Goal: Complete Application Form: Complete application form

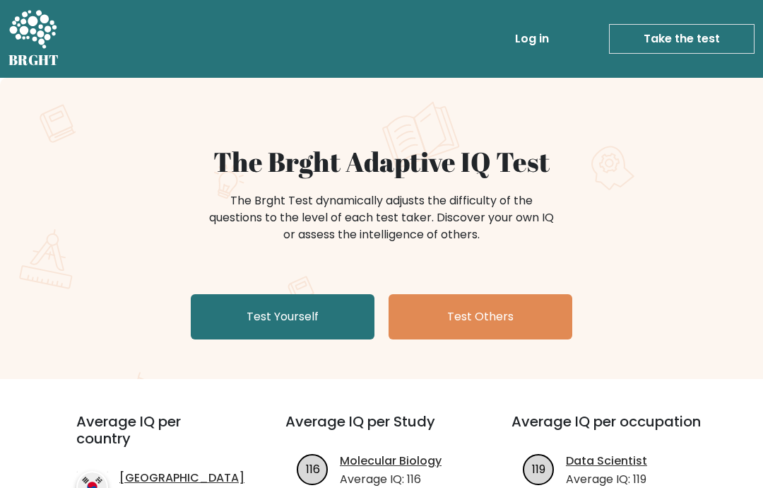
click at [283, 316] on link "Test Yourself" at bounding box center [283, 316] width 184 height 45
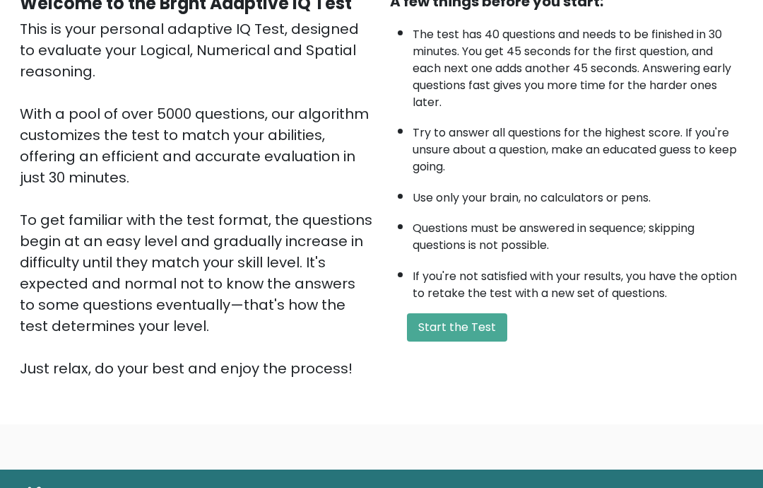
scroll to position [155, 0]
click at [480, 341] on button "Start the Test" at bounding box center [457, 327] width 100 height 28
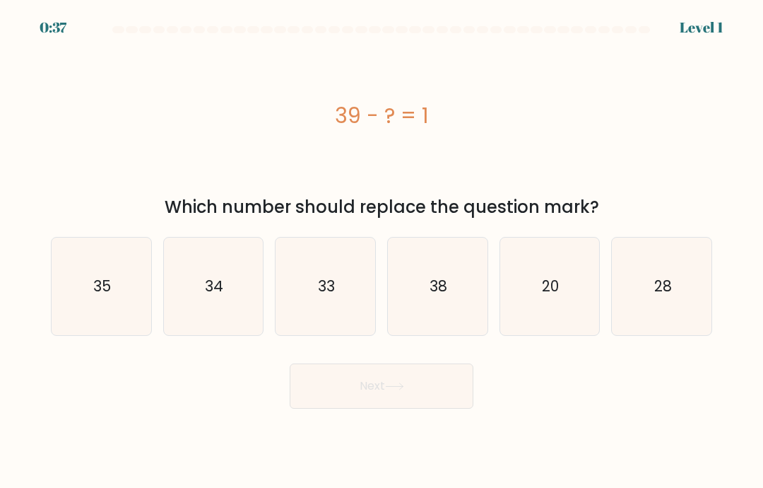
click at [441, 285] on icon "38" at bounding box center [438, 286] width 98 height 98
click at [382, 251] on input "d. 38" at bounding box center [382, 247] width 1 height 7
radio input "true"
click at [427, 399] on button "Next" at bounding box center [382, 385] width 184 height 45
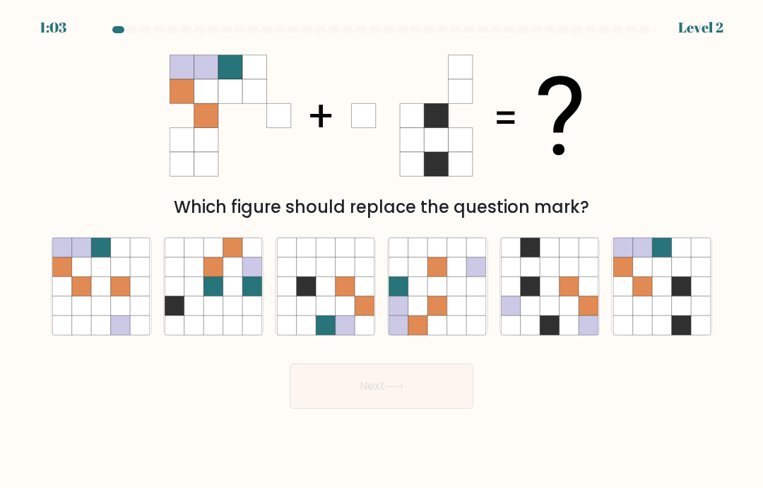
click at [673, 276] on icon at bounding box center [680, 266] width 19 height 19
click at [382, 251] on input "f." at bounding box center [382, 247] width 1 height 7
radio input "true"
click at [415, 408] on button "Next" at bounding box center [382, 385] width 184 height 45
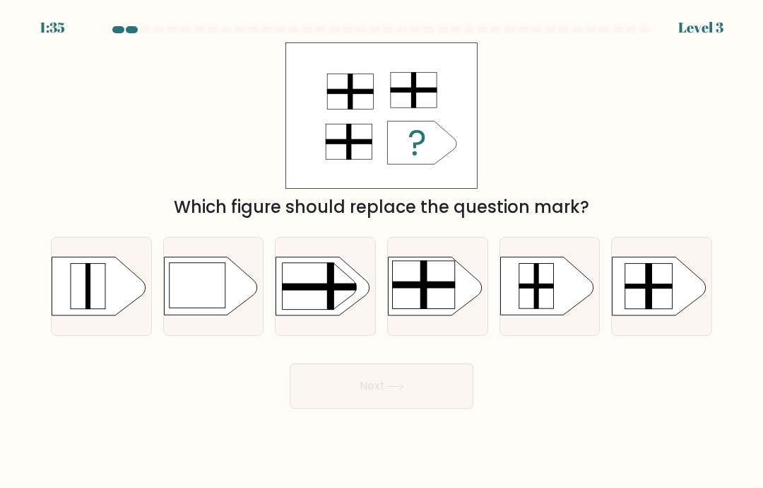
click at [678, 308] on rect at bounding box center [604, 249] width 259 height 197
click at [382, 251] on input "f." at bounding box center [382, 247] width 1 height 7
radio input "true"
click at [425, 405] on button "Next" at bounding box center [382, 385] width 184 height 45
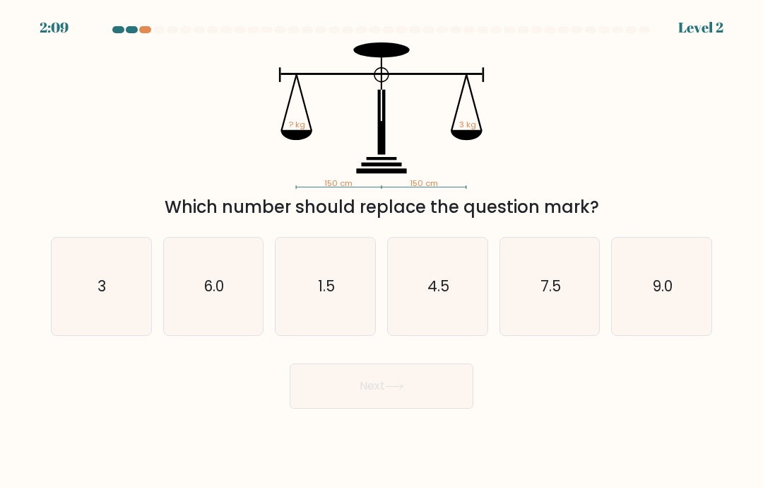
click at [76, 309] on icon "3" at bounding box center [101, 286] width 98 height 98
click at [382, 251] on input "a. 3" at bounding box center [382, 247] width 1 height 7
radio input "true"
click at [342, 408] on button "Next" at bounding box center [382, 385] width 184 height 45
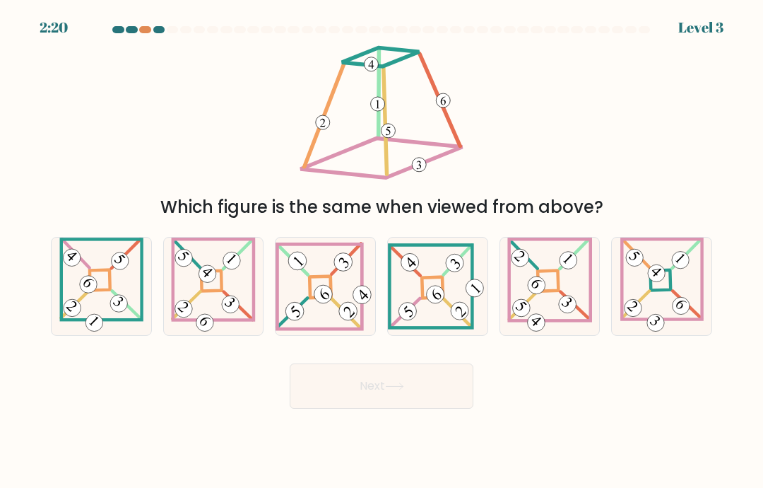
click at [681, 272] on 856 at bounding box center [680, 260] width 24 height 24
click at [382, 251] on input "f." at bounding box center [382, 247] width 1 height 7
radio input "true"
click at [349, 395] on button "Next" at bounding box center [382, 385] width 184 height 45
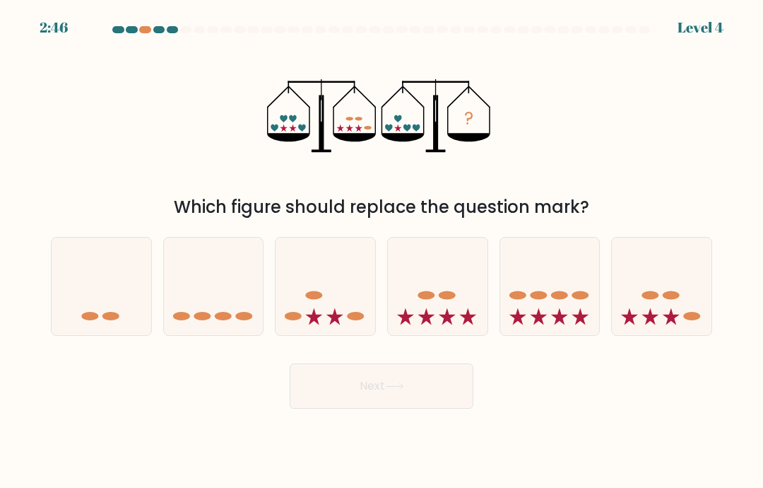
click at [665, 283] on icon at bounding box center [662, 286] width 100 height 83
click at [382, 251] on input "f." at bounding box center [382, 247] width 1 height 7
radio input "true"
click at [200, 314] on icon at bounding box center [214, 286] width 100 height 83
click at [382, 251] on input "b." at bounding box center [382, 247] width 1 height 7
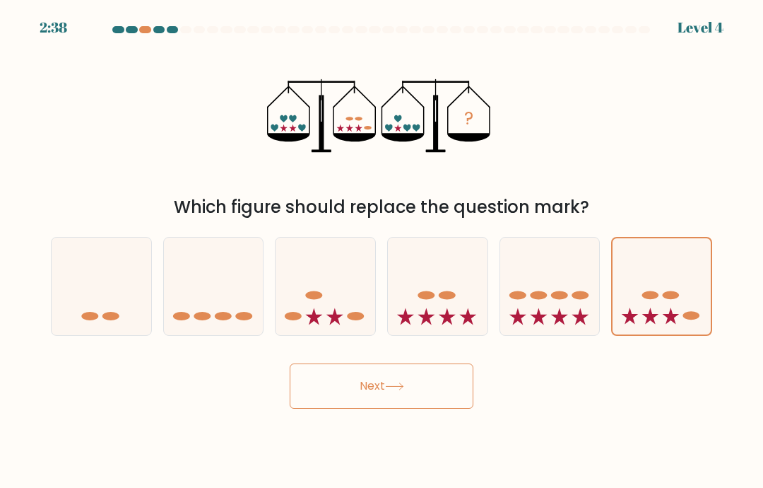
radio input "true"
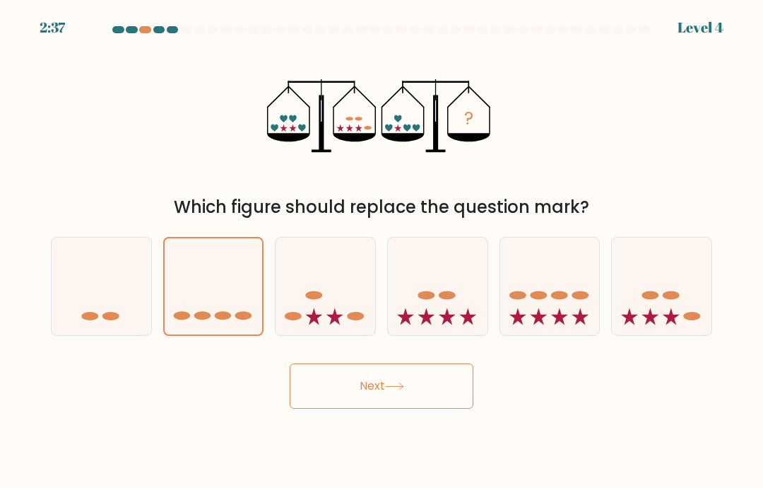
click at [344, 405] on button "Next" at bounding box center [382, 385] width 184 height 45
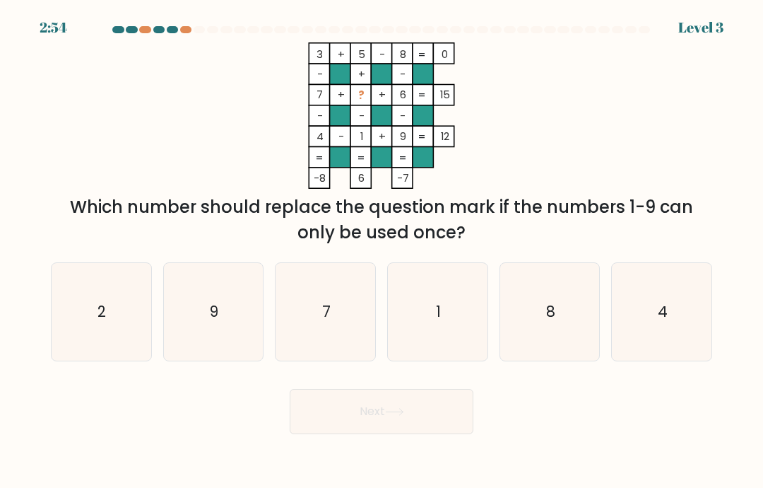
click at [92, 305] on icon "2" at bounding box center [101, 312] width 98 height 98
click at [382, 251] on input "a. 2" at bounding box center [382, 247] width 1 height 7
radio input "true"
click at [334, 434] on button "Next" at bounding box center [382, 411] width 184 height 45
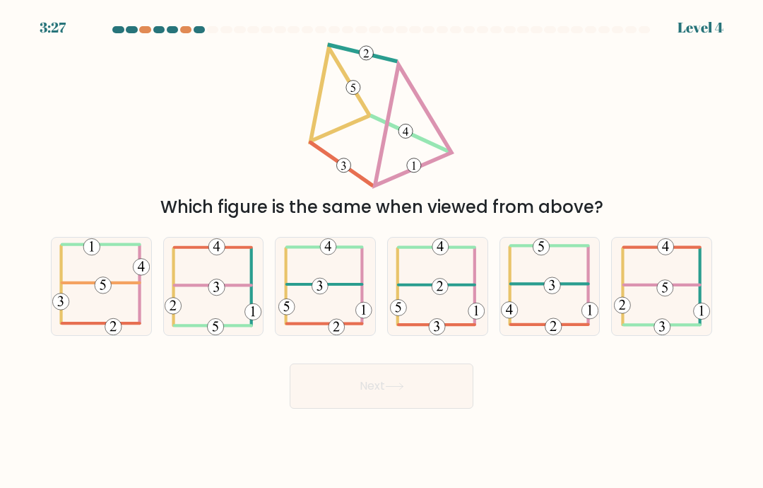
click at [525, 293] on icon at bounding box center [550, 286] width 98 height 98
click at [382, 251] on input "e." at bounding box center [382, 247] width 1 height 7
radio input "true"
click at [338, 406] on button "Next" at bounding box center [382, 385] width 184 height 45
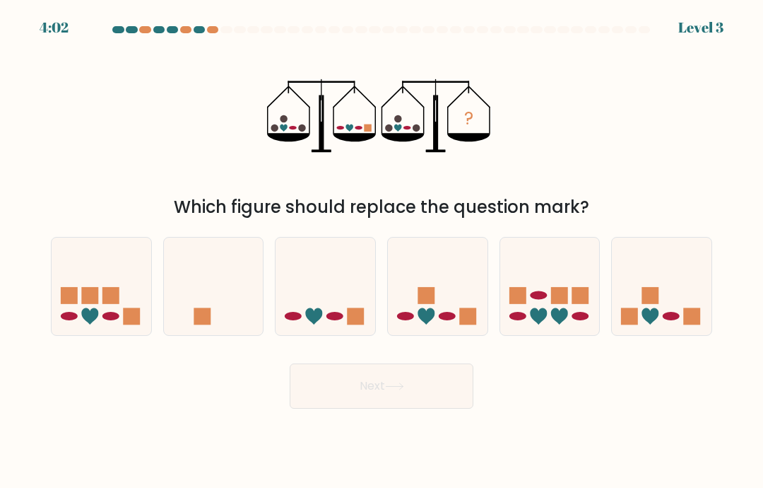
click at [321, 319] on icon at bounding box center [326, 286] width 100 height 83
click at [382, 251] on input "c." at bounding box center [382, 247] width 1 height 7
radio input "true"
click at [351, 405] on button "Next" at bounding box center [382, 385] width 184 height 45
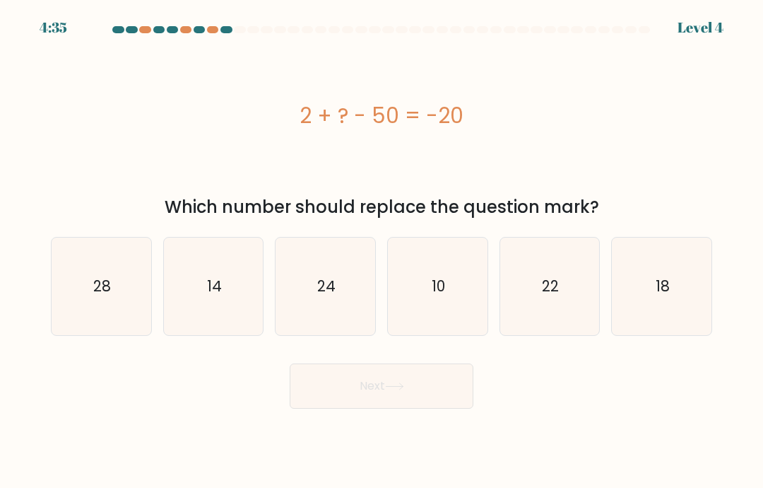
click at [83, 309] on icon "28" at bounding box center [101, 286] width 98 height 98
click at [382, 251] on input "a. 28" at bounding box center [382, 247] width 1 height 7
radio input "true"
click at [338, 408] on button "Next" at bounding box center [382, 385] width 184 height 45
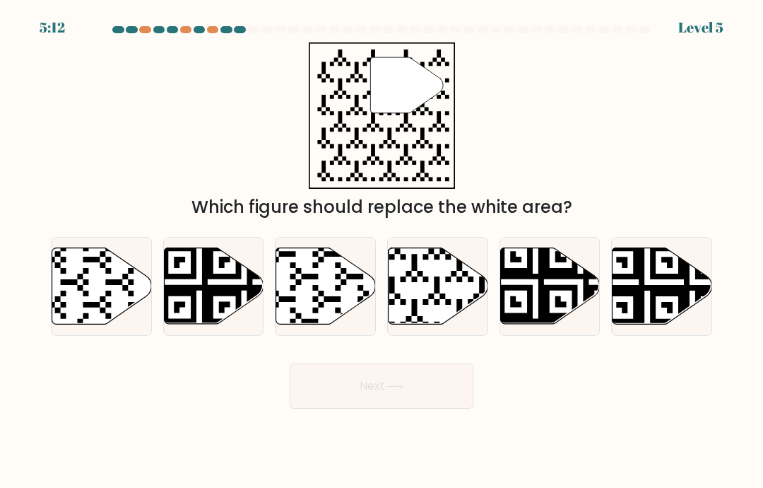
click at [432, 296] on icon at bounding box center [439, 286] width 100 height 76
click at [382, 251] on input "d." at bounding box center [382, 247] width 1 height 7
radio input "true"
click at [427, 404] on button "Next" at bounding box center [382, 385] width 184 height 45
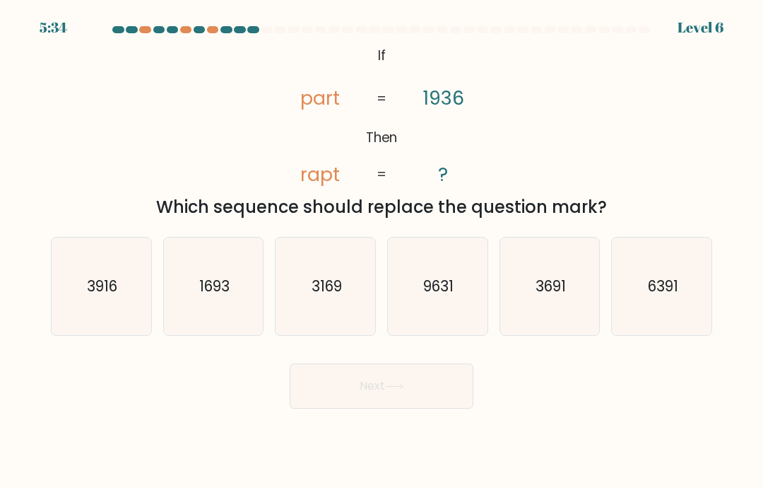
click at [107, 322] on icon "3916" at bounding box center [101, 286] width 98 height 98
click at [382, 251] on input "a. 3916" at bounding box center [382, 247] width 1 height 7
radio input "true"
click at [324, 388] on button "Next" at bounding box center [382, 385] width 184 height 45
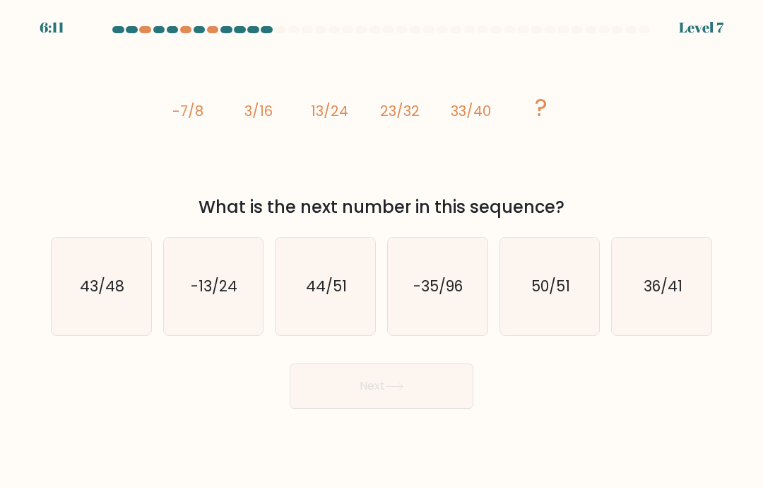
click at [350, 280] on icon "44/51" at bounding box center [326, 286] width 98 height 98
click at [382, 251] on input "c. 44/51" at bounding box center [382, 247] width 1 height 7
radio input "true"
click at [439, 389] on button "Next" at bounding box center [382, 385] width 184 height 45
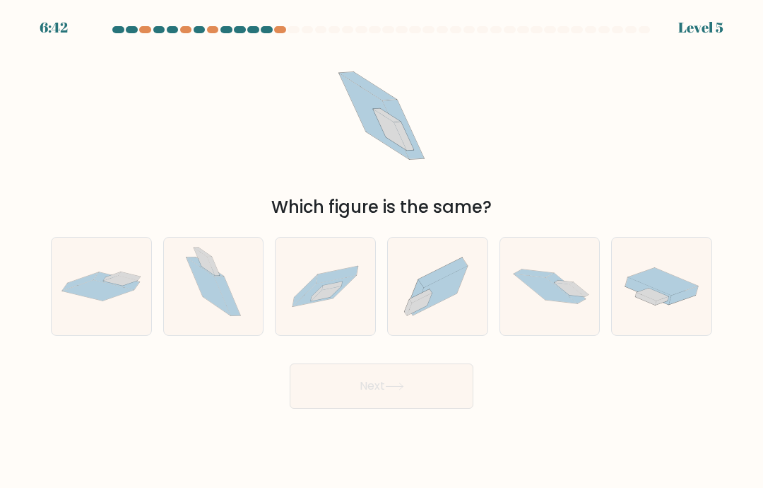
click at [430, 284] on icon at bounding box center [438, 286] width 100 height 88
click at [382, 251] on input "d." at bounding box center [382, 247] width 1 height 7
radio input "true"
click at [413, 406] on button "Next" at bounding box center [382, 385] width 184 height 45
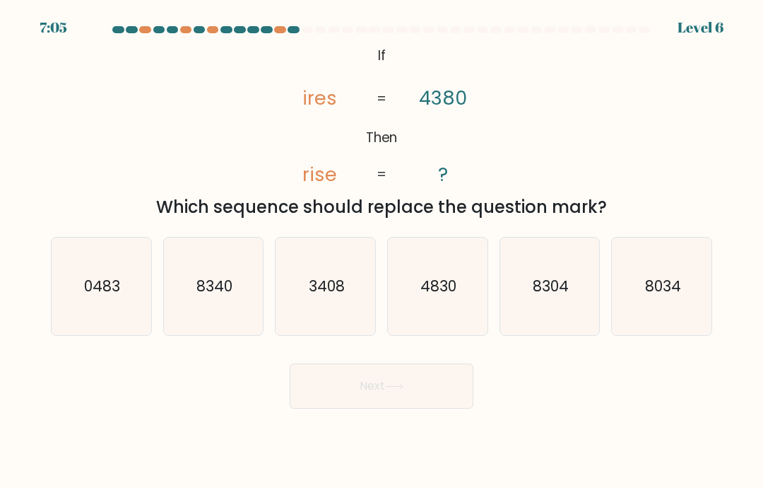
click at [346, 300] on icon "3408" at bounding box center [326, 286] width 98 height 98
click at [382, 251] on input "c. 3408" at bounding box center [382, 247] width 1 height 7
radio input "true"
click at [415, 397] on button "Next" at bounding box center [382, 385] width 184 height 45
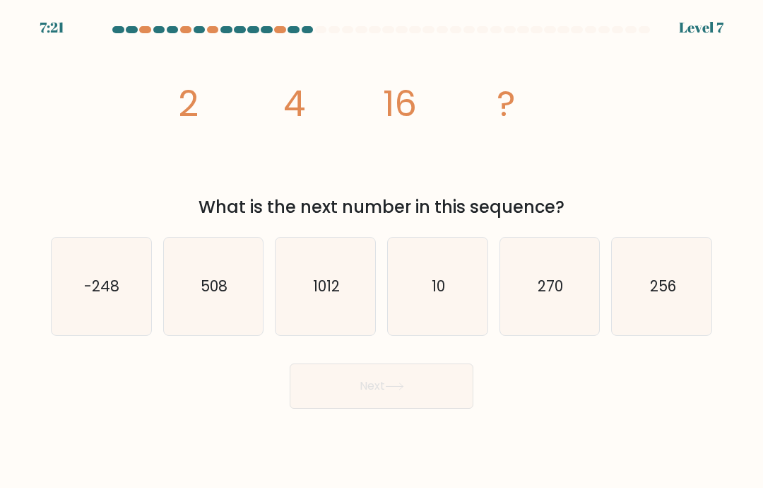
click at [671, 296] on text "256" at bounding box center [662, 286] width 26 height 20
click at [382, 251] on input "f. 256" at bounding box center [382, 247] width 1 height 7
radio input "true"
click at [659, 296] on text "256" at bounding box center [662, 286] width 26 height 20
click at [382, 251] on input "f. 256" at bounding box center [382, 247] width 1 height 7
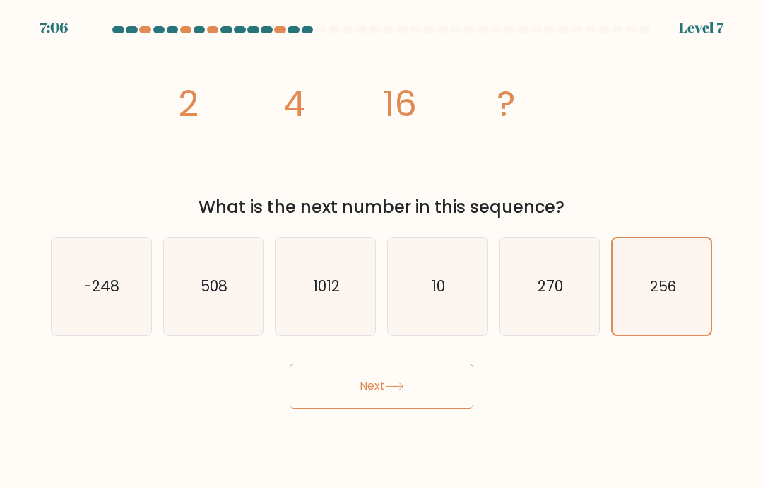
click at [538, 269] on icon "270" at bounding box center [550, 286] width 98 height 98
click at [382, 251] on input "e. 270" at bounding box center [382, 247] width 1 height 7
radio input "true"
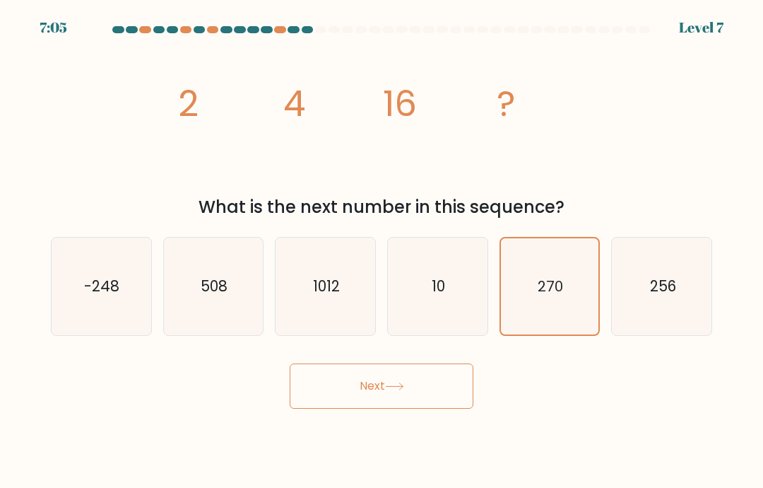
click at [545, 284] on icon "270" at bounding box center [550, 286] width 96 height 96
click at [382, 251] on input "e. 270" at bounding box center [382, 247] width 1 height 7
click at [675, 254] on div "256" at bounding box center [661, 286] width 101 height 99
click at [382, 251] on input "f. 256" at bounding box center [382, 247] width 1 height 7
radio input "true"
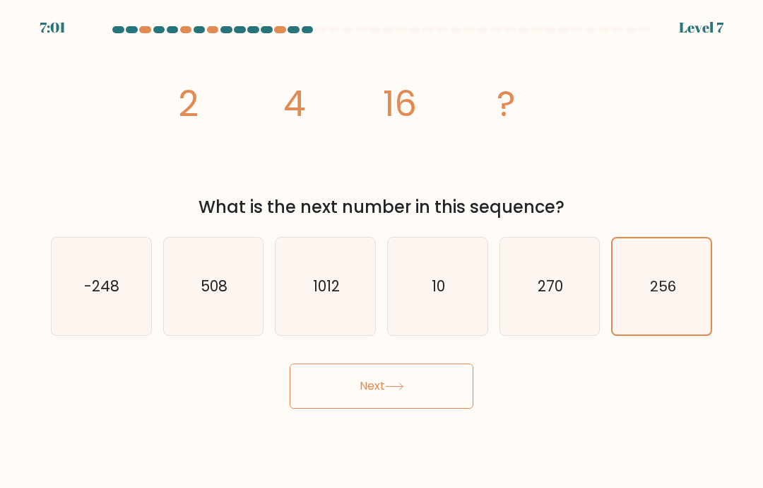
click at [431, 397] on button "Next" at bounding box center [382, 385] width 184 height 45
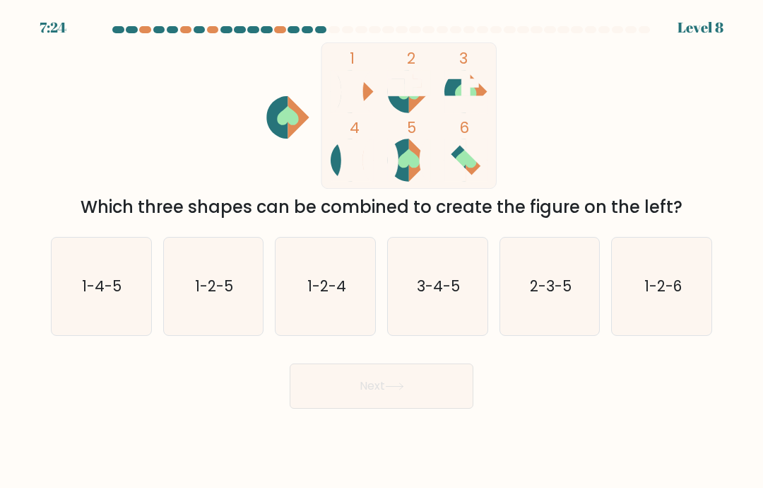
click at [98, 275] on icon "1-4-5" at bounding box center [101, 286] width 98 height 98
click at [382, 251] on input "a. 1-4-5" at bounding box center [382, 247] width 1 height 7
radio input "true"
click at [338, 402] on button "Next" at bounding box center [382, 385] width 184 height 45
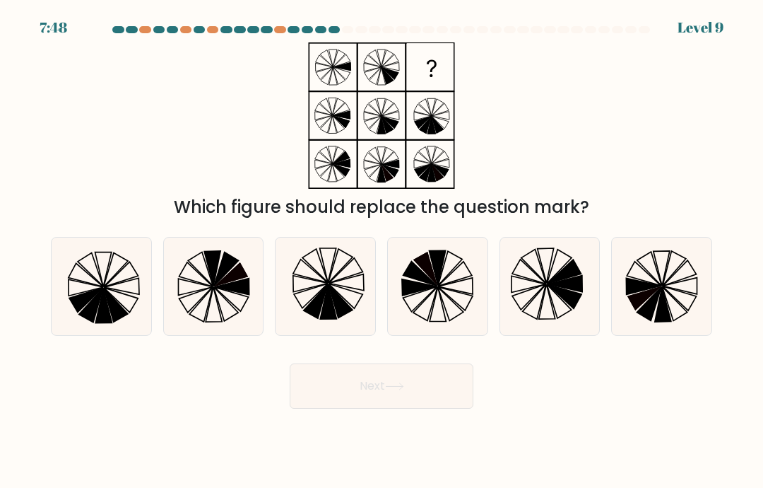
click at [529, 293] on icon at bounding box center [550, 286] width 98 height 98
click at [382, 251] on input "e." at bounding box center [382, 247] width 1 height 7
radio input "true"
click at [354, 408] on button "Next" at bounding box center [382, 385] width 184 height 45
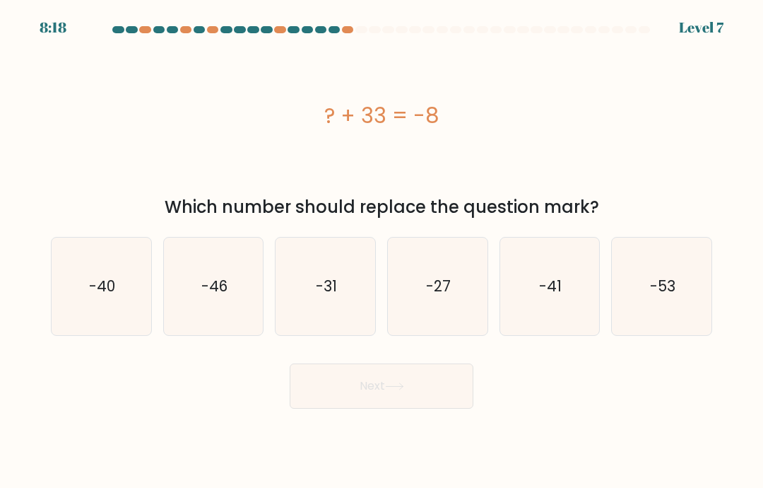
click at [513, 294] on icon "-41" at bounding box center [550, 286] width 98 height 98
click at [382, 251] on input "e. -41" at bounding box center [382, 247] width 1 height 7
radio input "true"
click at [331, 396] on button "Next" at bounding box center [382, 385] width 184 height 45
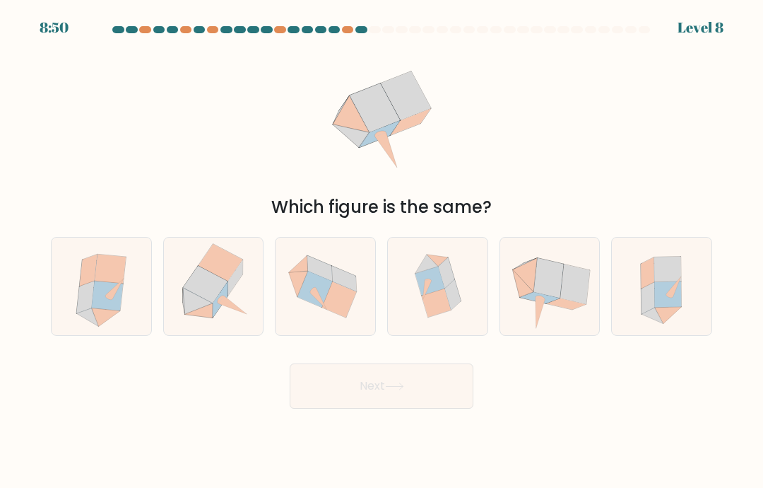
click at [437, 261] on icon at bounding box center [437, 286] width 93 height 98
click at [382, 251] on input "d." at bounding box center [382, 247] width 1 height 7
radio input "true"
click at [328, 408] on button "Next" at bounding box center [382, 385] width 184 height 45
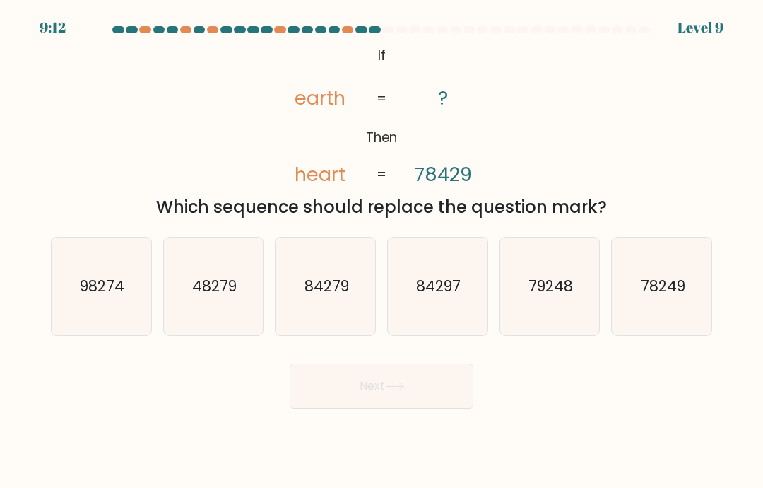
click at [445, 321] on icon "84297" at bounding box center [438, 286] width 98 height 98
click at [382, 251] on input "d. 84297" at bounding box center [382, 247] width 1 height 7
radio input "true"
click at [434, 401] on button "Next" at bounding box center [382, 385] width 184 height 45
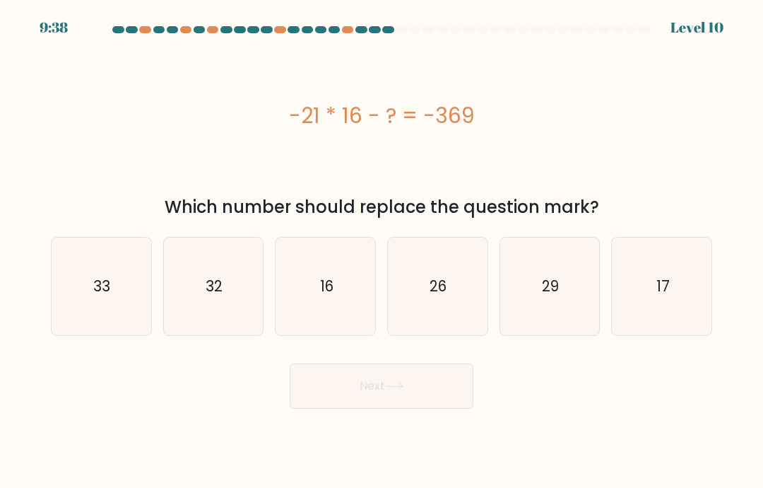
click at [97, 296] on text "33" at bounding box center [102, 286] width 17 height 20
click at [382, 251] on input "a. 33" at bounding box center [382, 247] width 1 height 7
radio input "true"
click at [325, 395] on button "Next" at bounding box center [382, 385] width 184 height 45
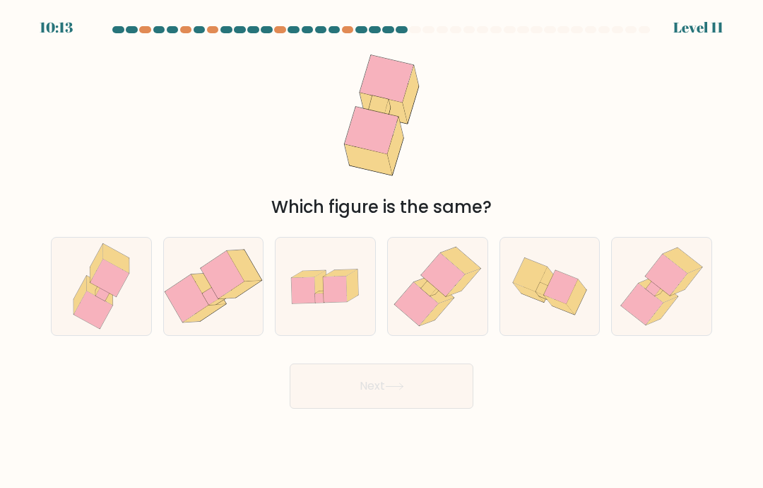
click at [458, 268] on icon at bounding box center [460, 260] width 40 height 27
click at [382, 251] on input "d." at bounding box center [382, 247] width 1 height 7
radio input "true"
click at [386, 408] on button "Next" at bounding box center [382, 385] width 184 height 45
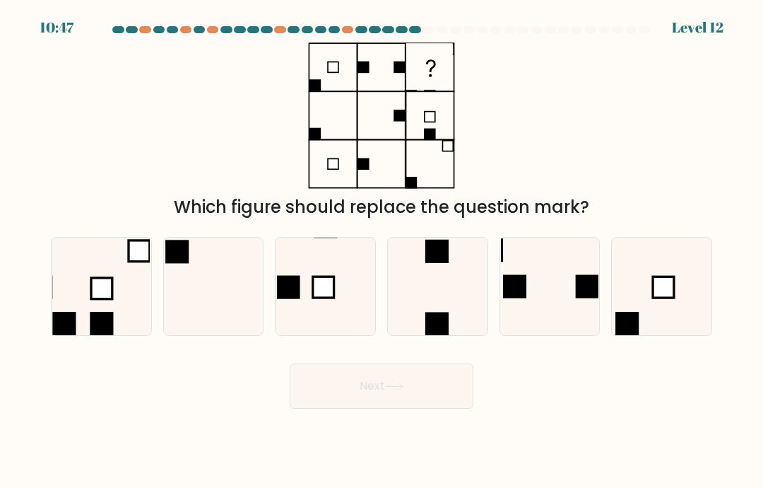
click at [69, 324] on icon at bounding box center [101, 286] width 98 height 98
click at [382, 251] on input "a." at bounding box center [382, 247] width 1 height 7
radio input "true"
click at [454, 406] on button "Next" at bounding box center [382, 385] width 184 height 45
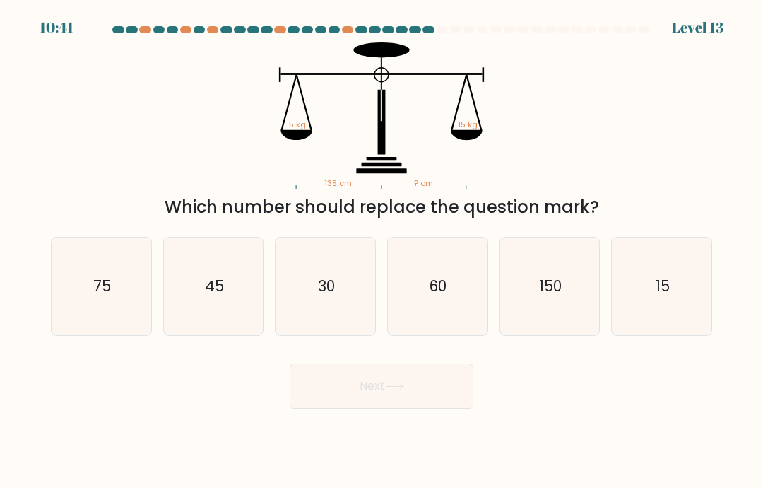
click at [87, 335] on icon "75" at bounding box center [101, 286] width 98 height 98
click at [382, 251] on input "a. 75" at bounding box center [382, 247] width 1 height 7
radio input "true"
click at [379, 408] on button "Next" at bounding box center [382, 385] width 184 height 45
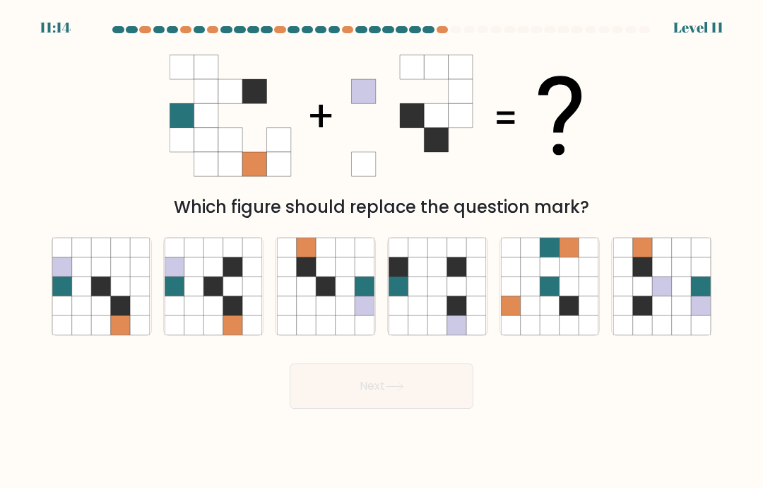
click at [113, 295] on icon at bounding box center [120, 285] width 19 height 19
click at [382, 251] on input "a." at bounding box center [382, 247] width 1 height 7
radio input "true"
click at [397, 390] on icon at bounding box center [394, 386] width 19 height 8
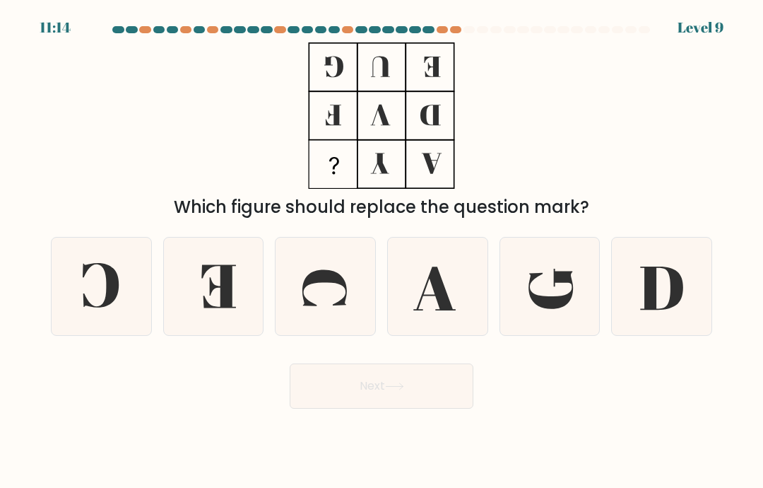
click at [209, 308] on icon at bounding box center [214, 286] width 98 height 98
click at [382, 251] on input "b." at bounding box center [382, 247] width 1 height 7
radio input "true"
click at [87, 312] on icon at bounding box center [101, 286] width 98 height 98
click at [382, 251] on input "a." at bounding box center [382, 247] width 1 height 7
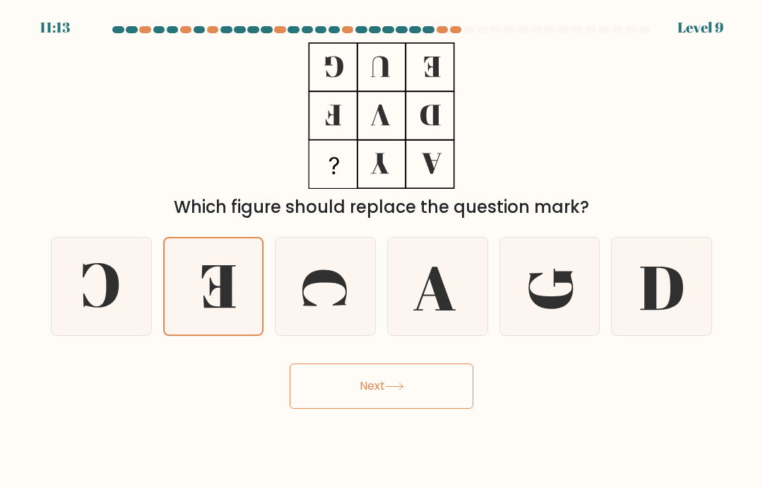
radio input "true"
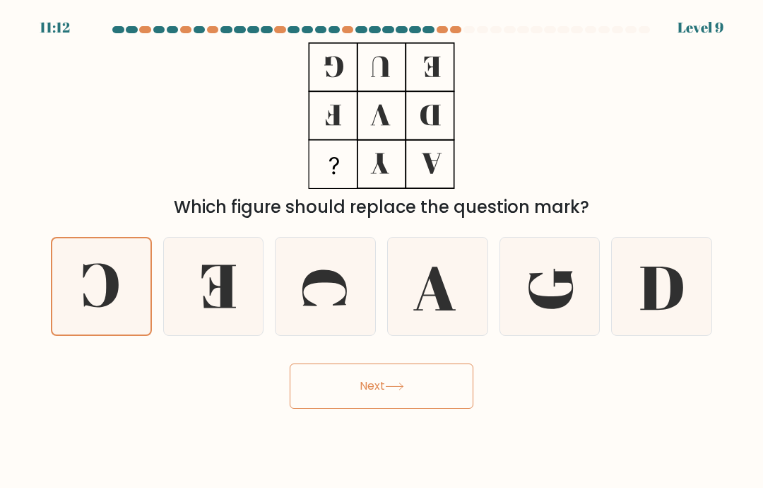
click at [317, 408] on button "Next" at bounding box center [382, 385] width 184 height 45
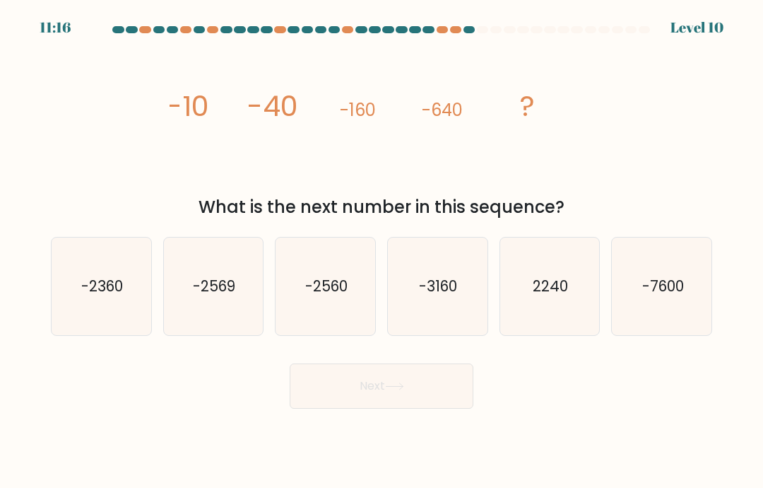
click at [442, 335] on icon "-3160" at bounding box center [438, 286] width 98 height 98
click at [382, 251] on input "d. -3160" at bounding box center [382, 247] width 1 height 7
radio input "true"
click at [427, 405] on button "Next" at bounding box center [382, 385] width 184 height 45
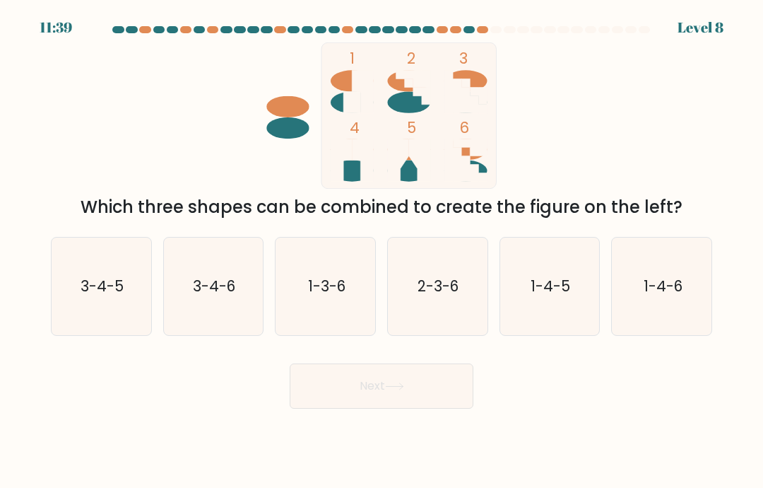
click at [439, 296] on text "2-3-6" at bounding box center [438, 286] width 41 height 20
click at [382, 251] on input "d. 2-3-6" at bounding box center [382, 247] width 1 height 7
radio input "true"
click at [437, 408] on button "Next" at bounding box center [382, 385] width 184 height 45
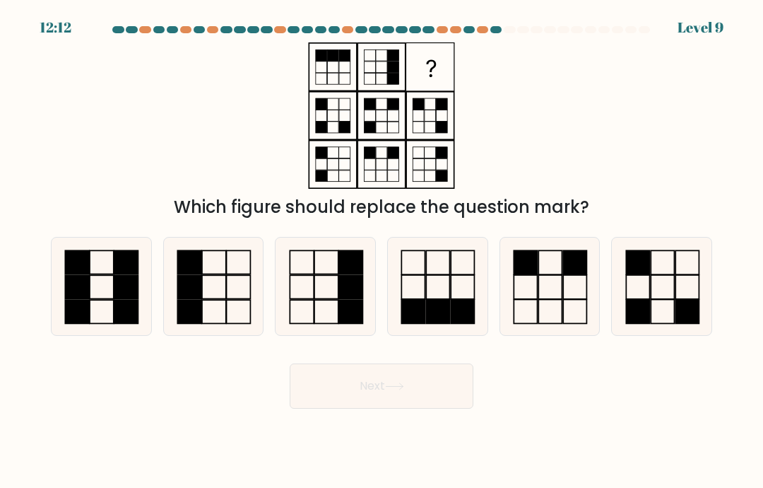
click at [439, 317] on rect at bounding box center [438, 312] width 23 height 24
click at [382, 251] on input "d." at bounding box center [382, 247] width 1 height 7
radio input "true"
click at [435, 408] on button "Next" at bounding box center [382, 385] width 184 height 45
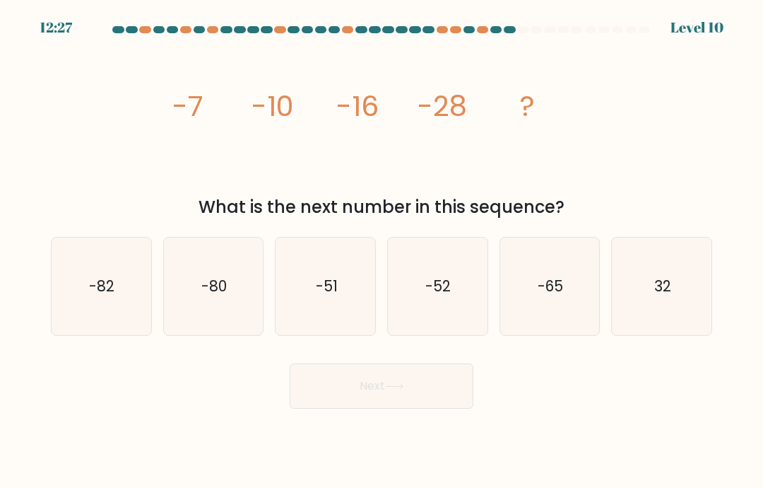
click at [456, 321] on icon "-52" at bounding box center [438, 286] width 98 height 98
click at [382, 251] on input "d. -52" at bounding box center [382, 247] width 1 height 7
radio input "true"
click at [669, 334] on icon "32" at bounding box center [662, 286] width 98 height 98
click at [382, 251] on input "f. 32" at bounding box center [382, 247] width 1 height 7
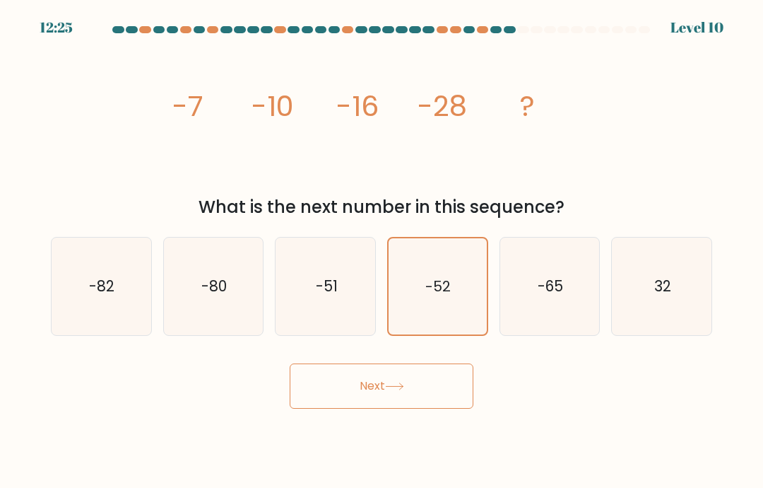
radio input "true"
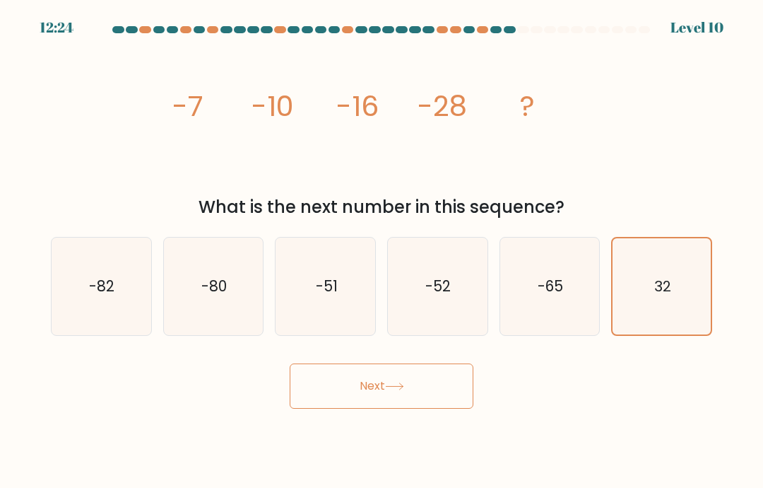
click at [347, 314] on icon "-51" at bounding box center [326, 286] width 98 height 98
click at [382, 251] on input "c. -51" at bounding box center [382, 247] width 1 height 7
radio input "true"
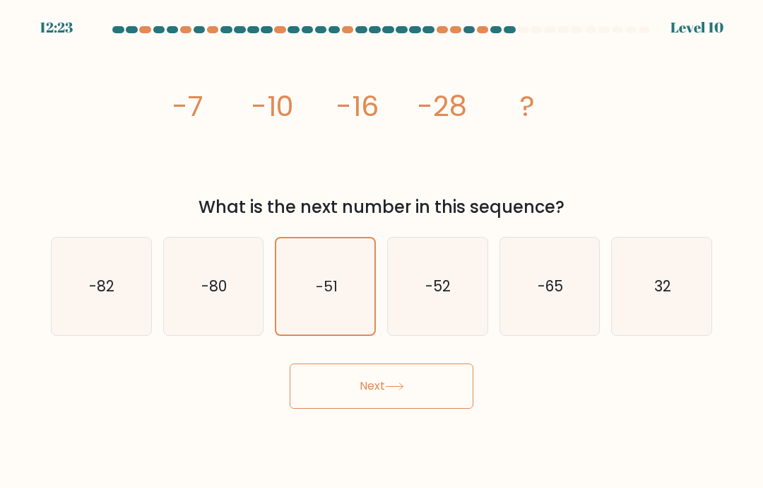
click at [424, 335] on icon "-52" at bounding box center [438, 286] width 98 height 98
click at [382, 251] on input "d. -52" at bounding box center [382, 247] width 1 height 7
radio input "true"
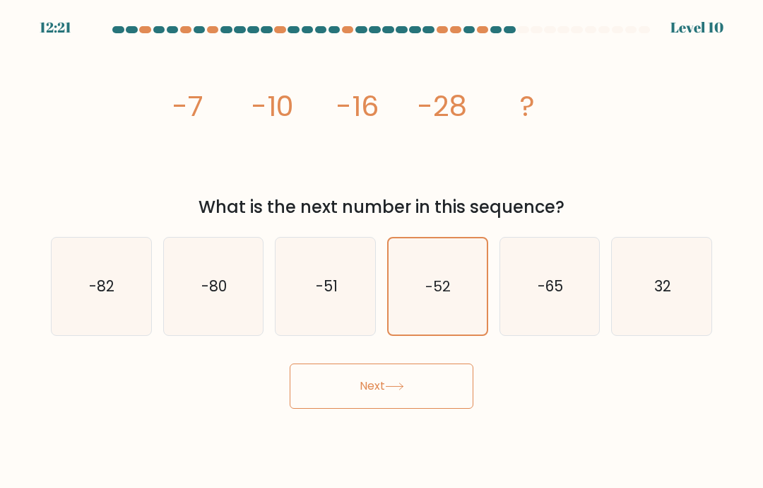
click at [422, 399] on button "Next" at bounding box center [382, 385] width 184 height 45
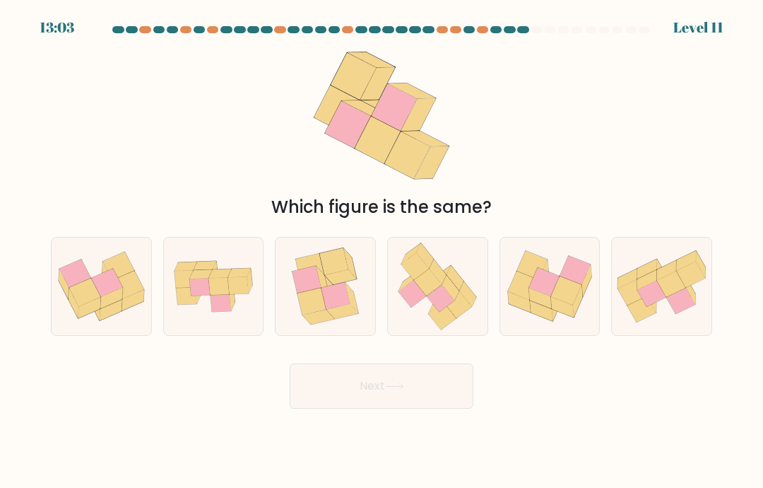
click at [353, 335] on icon at bounding box center [326, 286] width 86 height 98
click at [382, 251] on input "c." at bounding box center [382, 247] width 1 height 7
radio input "true"
click at [389, 396] on button "Next" at bounding box center [382, 385] width 184 height 45
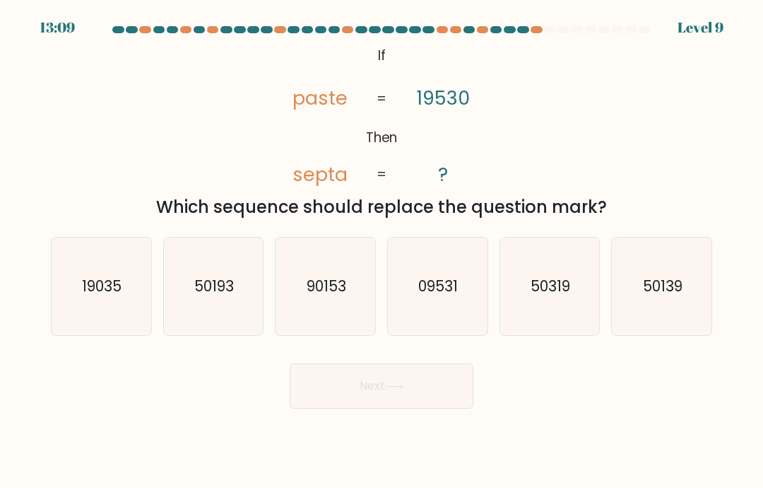
click at [550, 334] on icon "50319" at bounding box center [550, 286] width 98 height 98
click at [382, 251] on input "e. 50319" at bounding box center [382, 247] width 1 height 7
radio input "true"
click at [437, 408] on button "Next" at bounding box center [382, 385] width 184 height 45
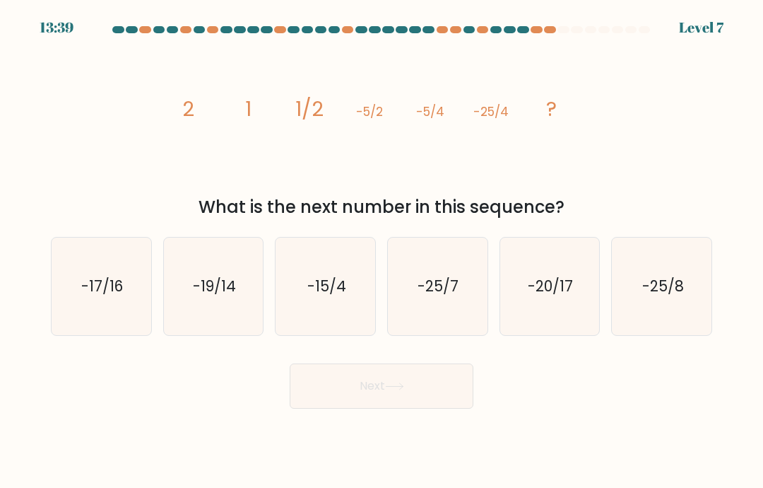
click at [418, 312] on icon "-25/7" at bounding box center [438, 286] width 98 height 98
click at [382, 251] on input "d. -25/7" at bounding box center [382, 247] width 1 height 7
radio input "true"
click at [416, 399] on button "Next" at bounding box center [382, 385] width 184 height 45
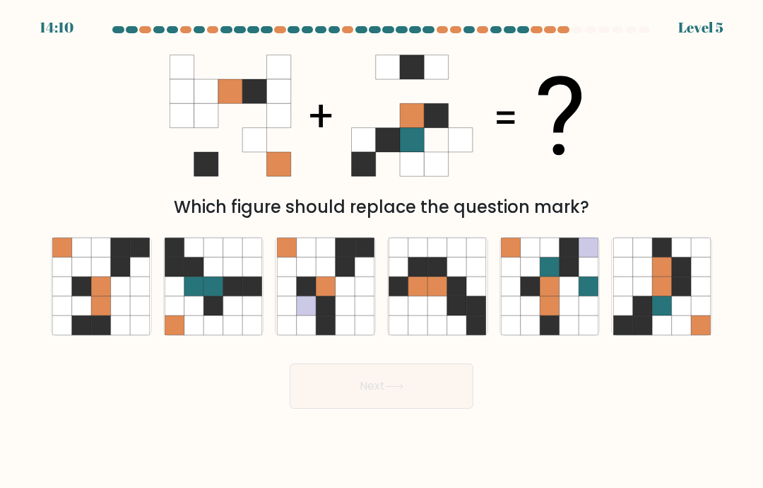
click at [701, 295] on icon at bounding box center [700, 285] width 19 height 19
click at [382, 251] on input "f." at bounding box center [382, 247] width 1 height 7
radio input "true"
click at [432, 408] on button "Next" at bounding box center [382, 385] width 184 height 45
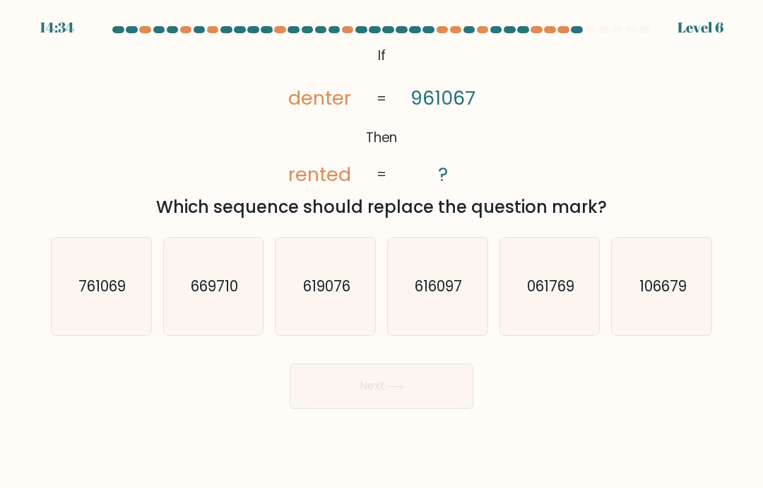
click at [98, 296] on text "761069" at bounding box center [101, 286] width 47 height 20
click at [382, 251] on input "a. 761069" at bounding box center [382, 247] width 1 height 7
radio input "true"
click at [324, 408] on button "Next" at bounding box center [382, 385] width 184 height 45
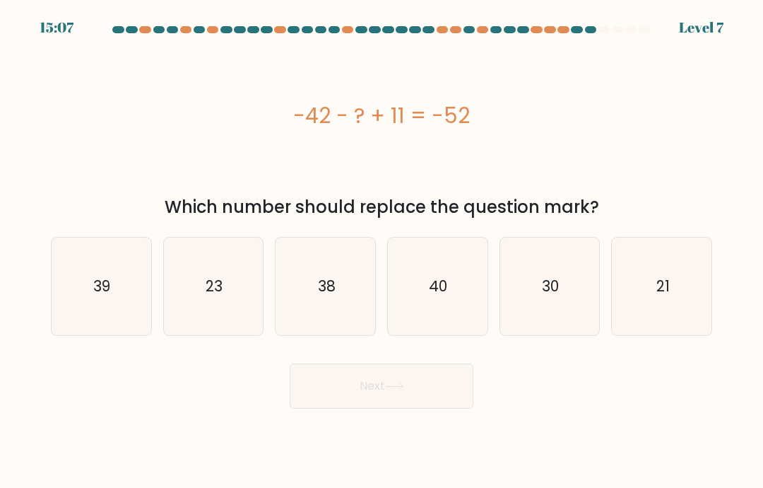
click at [663, 296] on text "21" at bounding box center [662, 286] width 13 height 20
click at [382, 251] on input "f. 21" at bounding box center [382, 247] width 1 height 7
radio input "true"
click at [436, 400] on button "Next" at bounding box center [382, 385] width 184 height 45
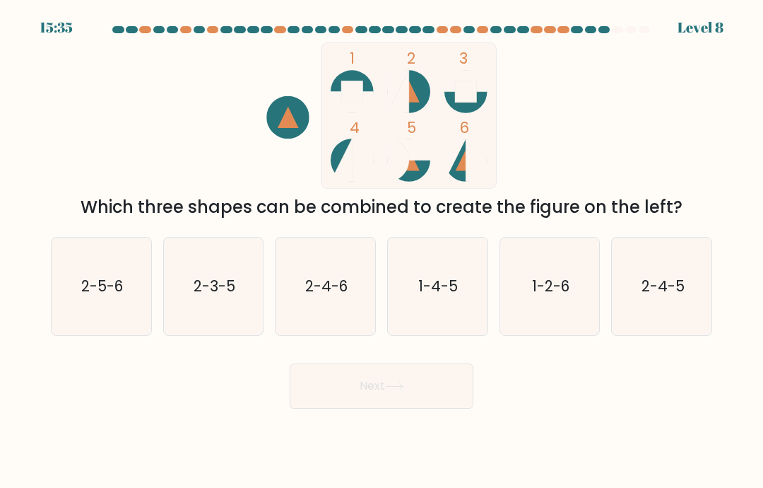
click at [338, 296] on text "2-4-6" at bounding box center [326, 286] width 42 height 20
click at [382, 251] on input "c. 2-4-6" at bounding box center [382, 247] width 1 height 7
radio input "true"
click at [374, 399] on button "Next" at bounding box center [382, 385] width 184 height 45
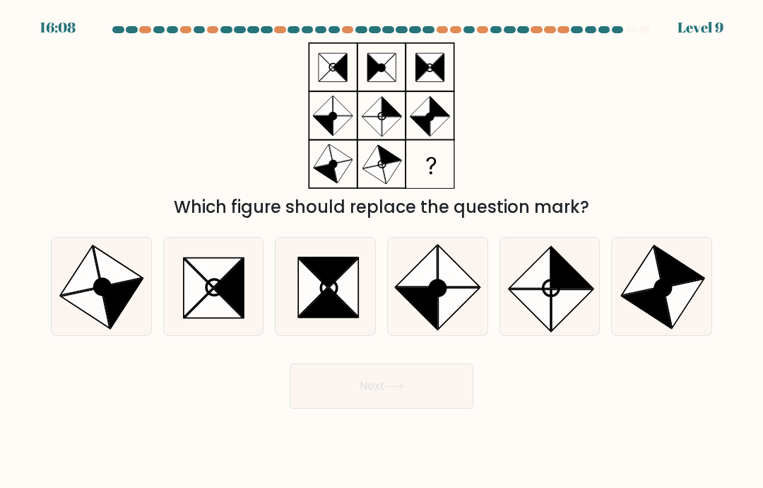
click at [690, 316] on icon at bounding box center [683, 302] width 40 height 49
click at [382, 251] on input "f." at bounding box center [382, 247] width 1 height 7
radio input "true"
click at [418, 408] on button "Next" at bounding box center [382, 385] width 184 height 45
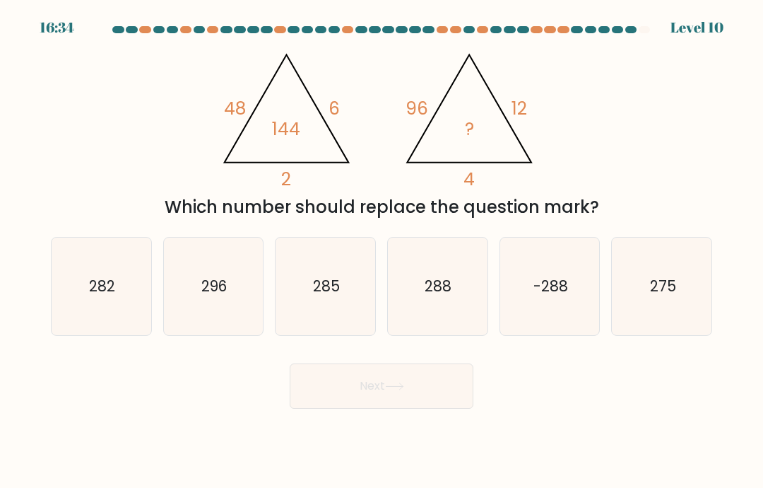
click at [401, 266] on icon "288" at bounding box center [438, 286] width 98 height 98
click at [382, 251] on input "d. 288" at bounding box center [382, 247] width 1 height 7
radio input "true"
click at [440, 408] on button "Next" at bounding box center [382, 385] width 184 height 45
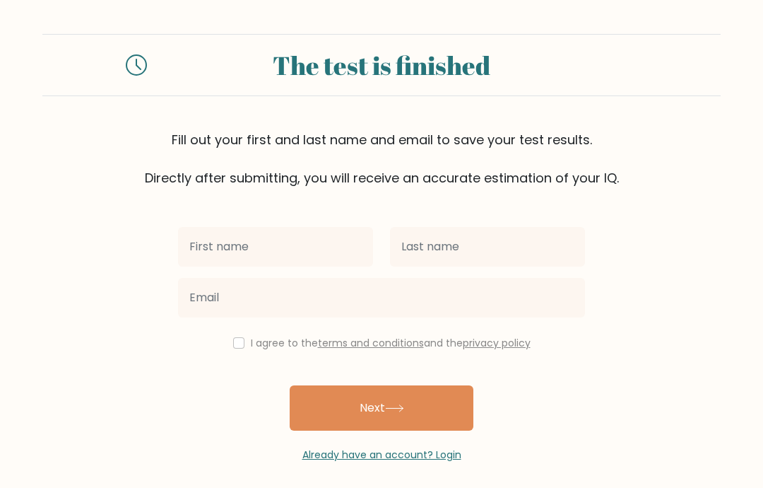
click at [335, 242] on input "text" at bounding box center [275, 247] width 195 height 40
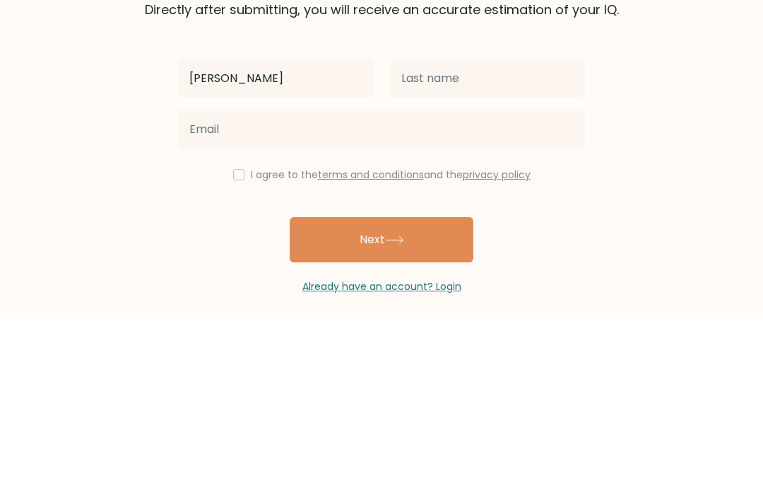
type input "[PERSON_NAME]"
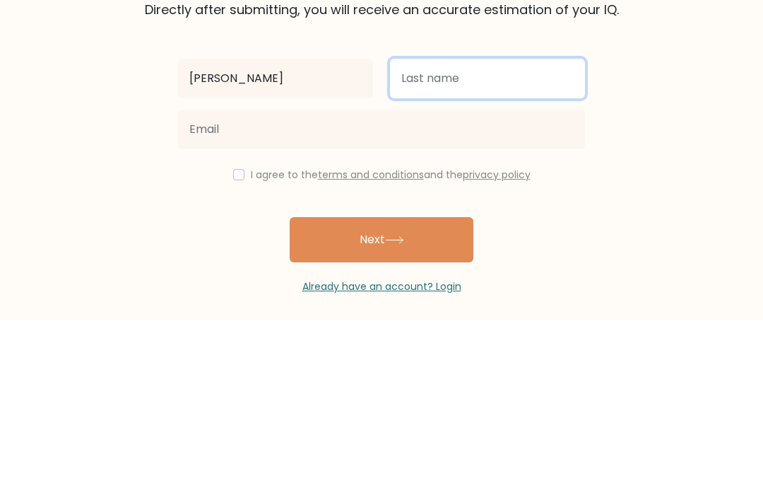
click at [567, 227] on input "text" at bounding box center [487, 247] width 195 height 40
type input "Calisse"
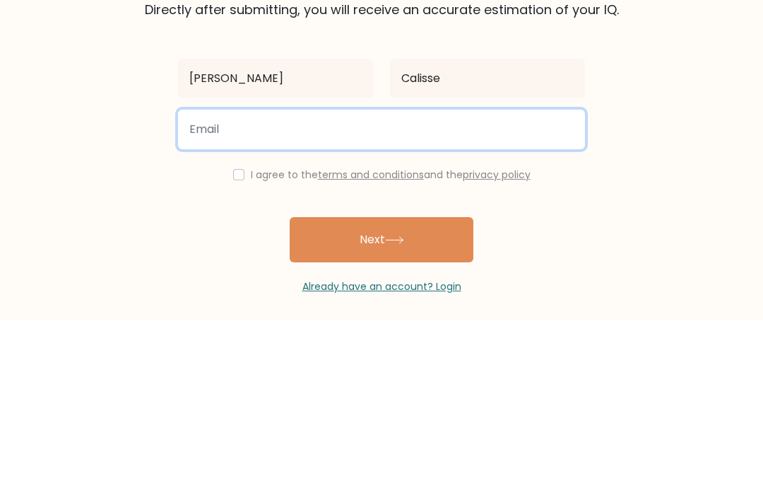
click at [213, 278] on input "email" at bounding box center [381, 298] width 407 height 40
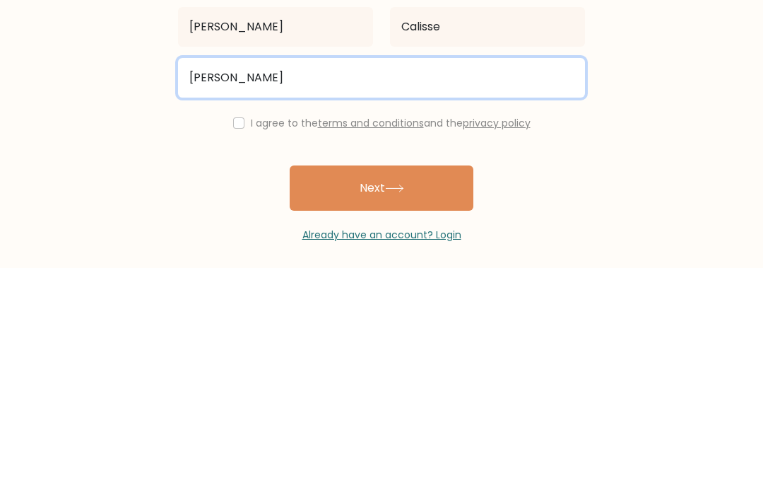
type input "kylecalisse@gmail.com"
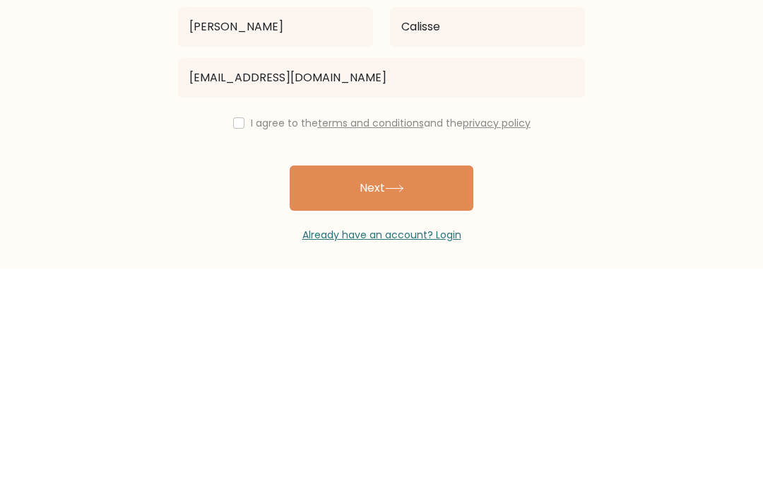
scroll to position [57, 0]
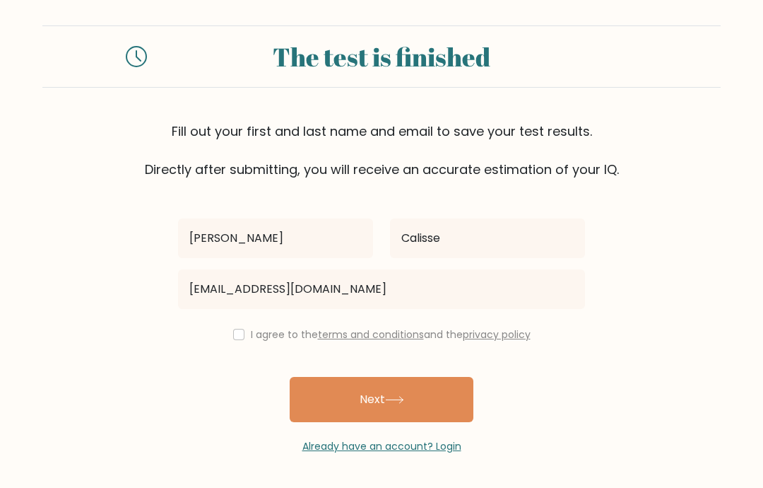
click at [226, 326] on div "I agree to the terms and conditions and the privacy policy" at bounding box center [382, 334] width 424 height 17
click at [229, 326] on div "I agree to the terms and conditions and the privacy policy" at bounding box center [382, 334] width 424 height 17
click at [233, 329] on input "checkbox" at bounding box center [238, 334] width 11 height 11
checkbox input "true"
click at [325, 377] on button "Next" at bounding box center [382, 399] width 184 height 45
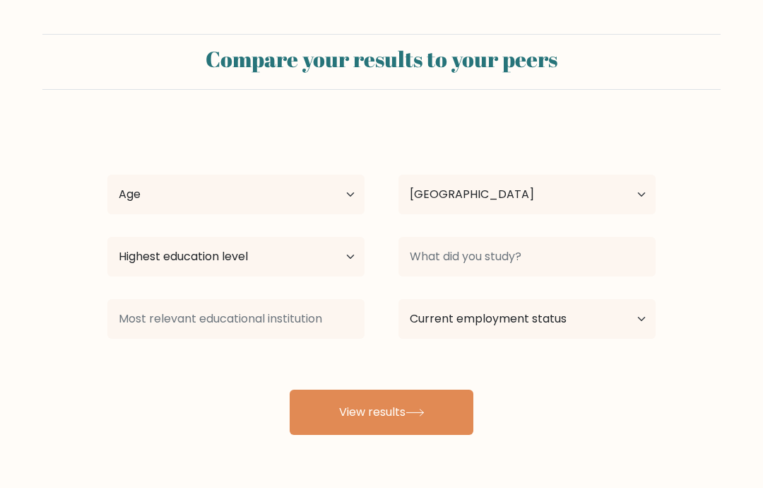
select select "MU"
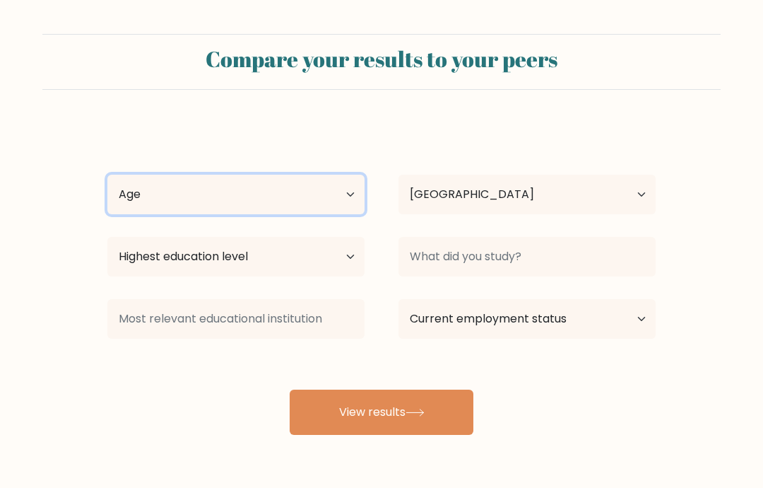
click at [288, 197] on select "Age Under 18 years old 18-24 years old 25-34 years old 35-44 years old 45-54 ye…" at bounding box center [235, 195] width 257 height 40
select select "min_18"
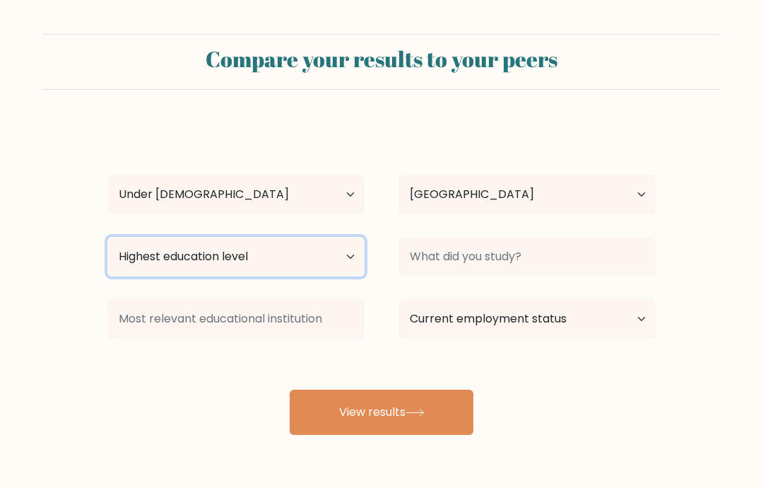
click at [273, 269] on select "Highest education level No schooling Primary Lower Secondary Upper Secondary Oc…" at bounding box center [235, 257] width 257 height 40
select select "upper_secondary"
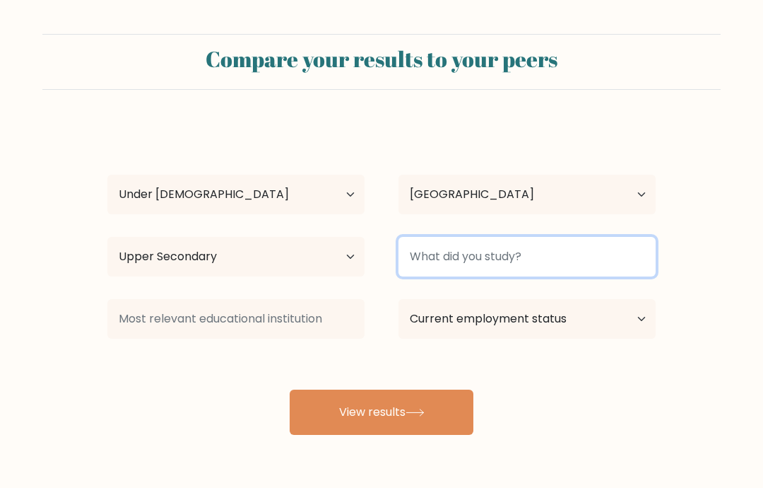
click at [620, 268] on input at bounding box center [527, 257] width 257 height 40
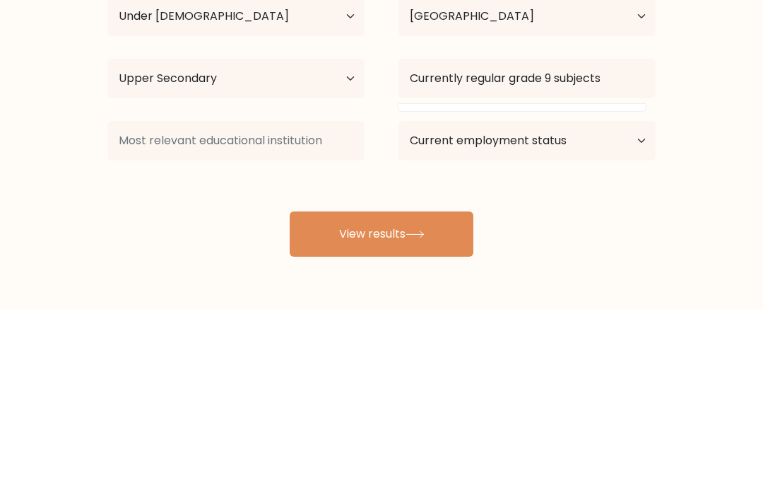
scroll to position [57, 0]
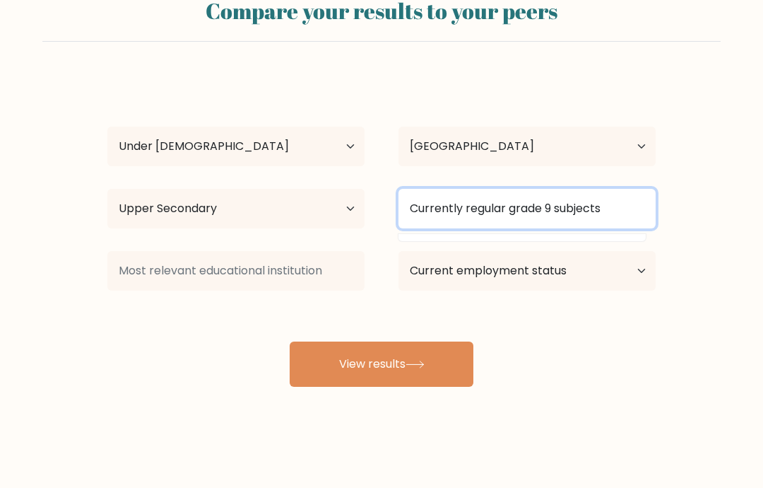
type input "Currently regular grade 9 subjects"
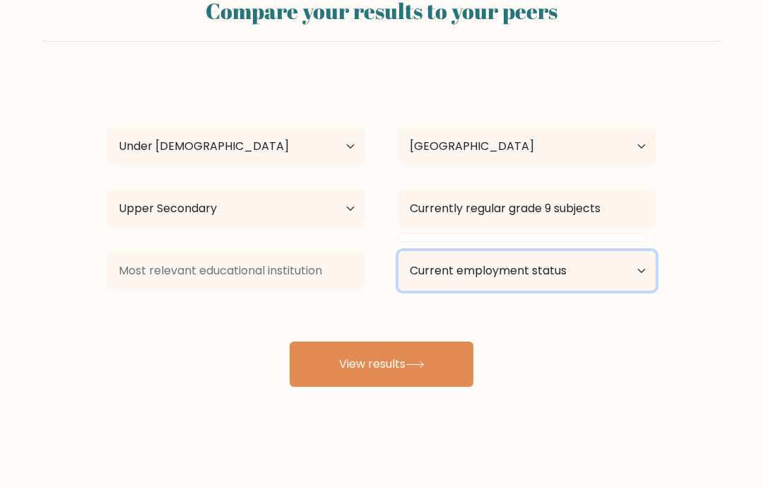
click at [624, 264] on select "Current employment status Employed Student Retired Other / prefer not to answer" at bounding box center [527, 271] width 257 height 40
select select "student"
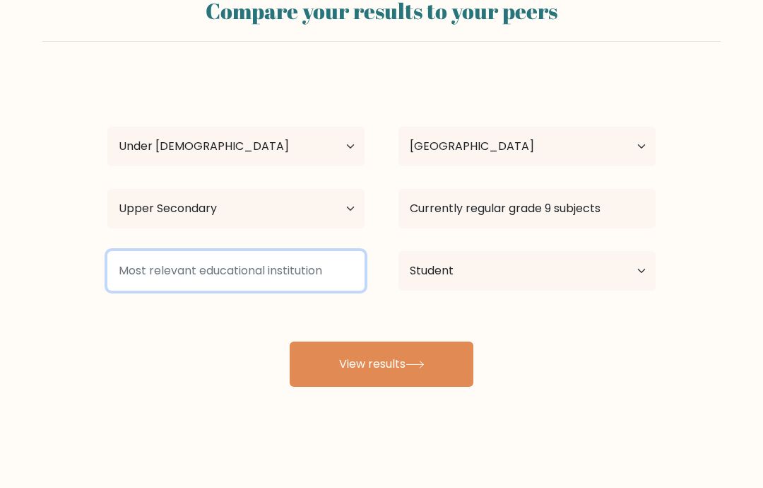
click at [293, 259] on input at bounding box center [235, 271] width 257 height 40
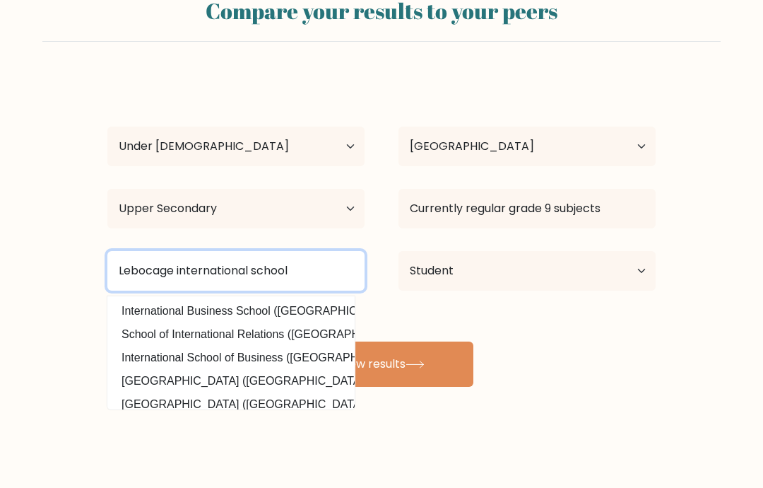
type input "Lebocage international school"
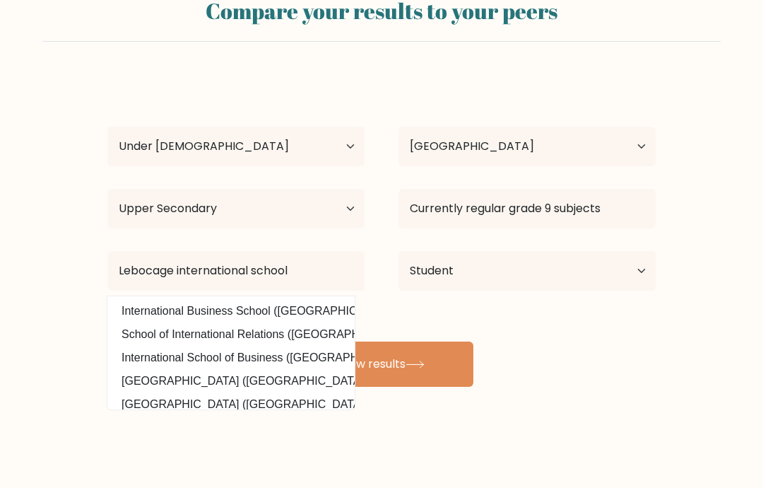
click at [414, 365] on button "View results" at bounding box center [382, 363] width 184 height 45
